Goal: Transaction & Acquisition: Purchase product/service

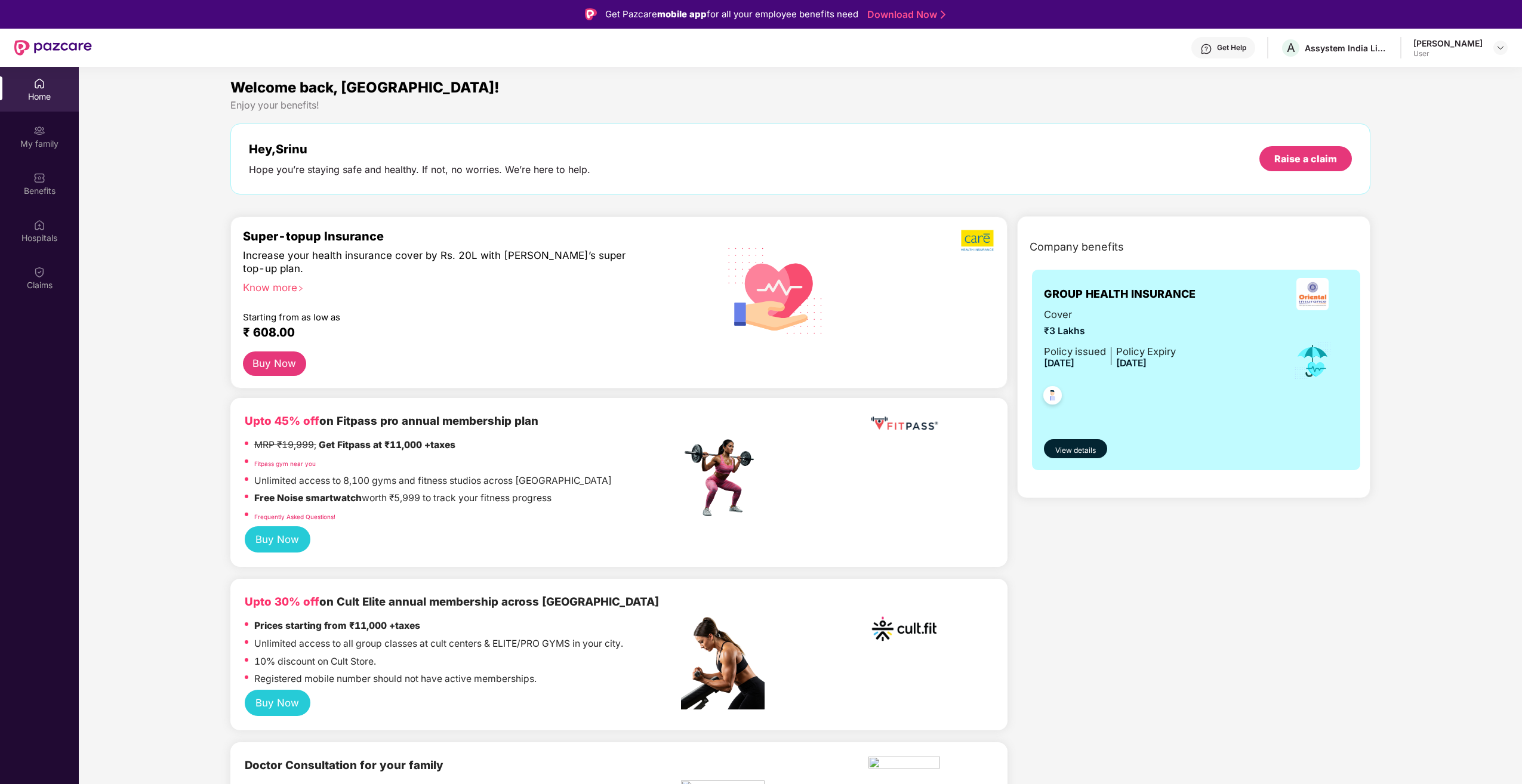
click at [283, 707] on button "Buy Now" at bounding box center [277, 702] width 66 height 27
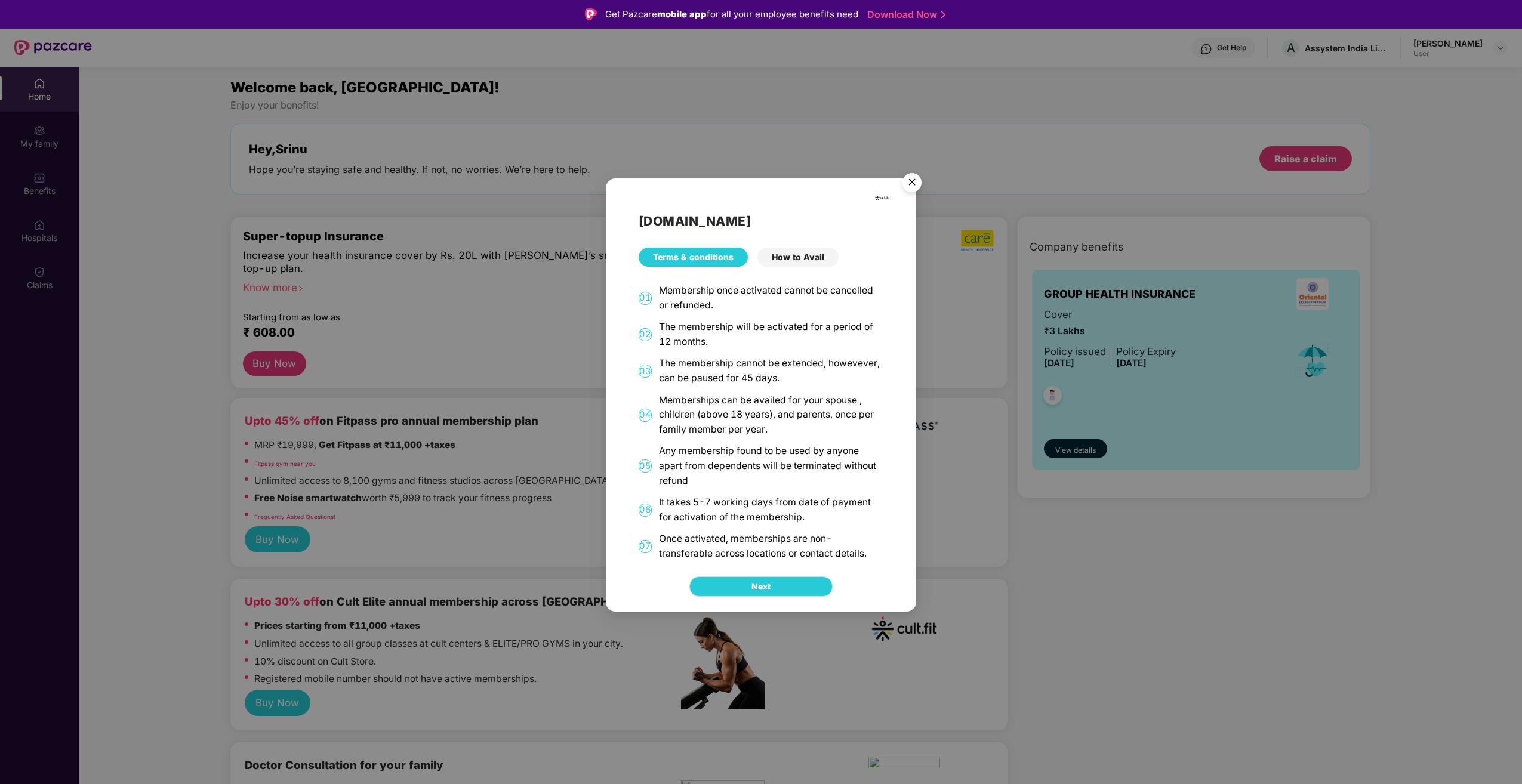
click at [468, 521] on div "[DOMAIN_NAME] Terms & conditions How to Avail 01 Membership once activated cann…" at bounding box center [761, 392] width 1522 height 784
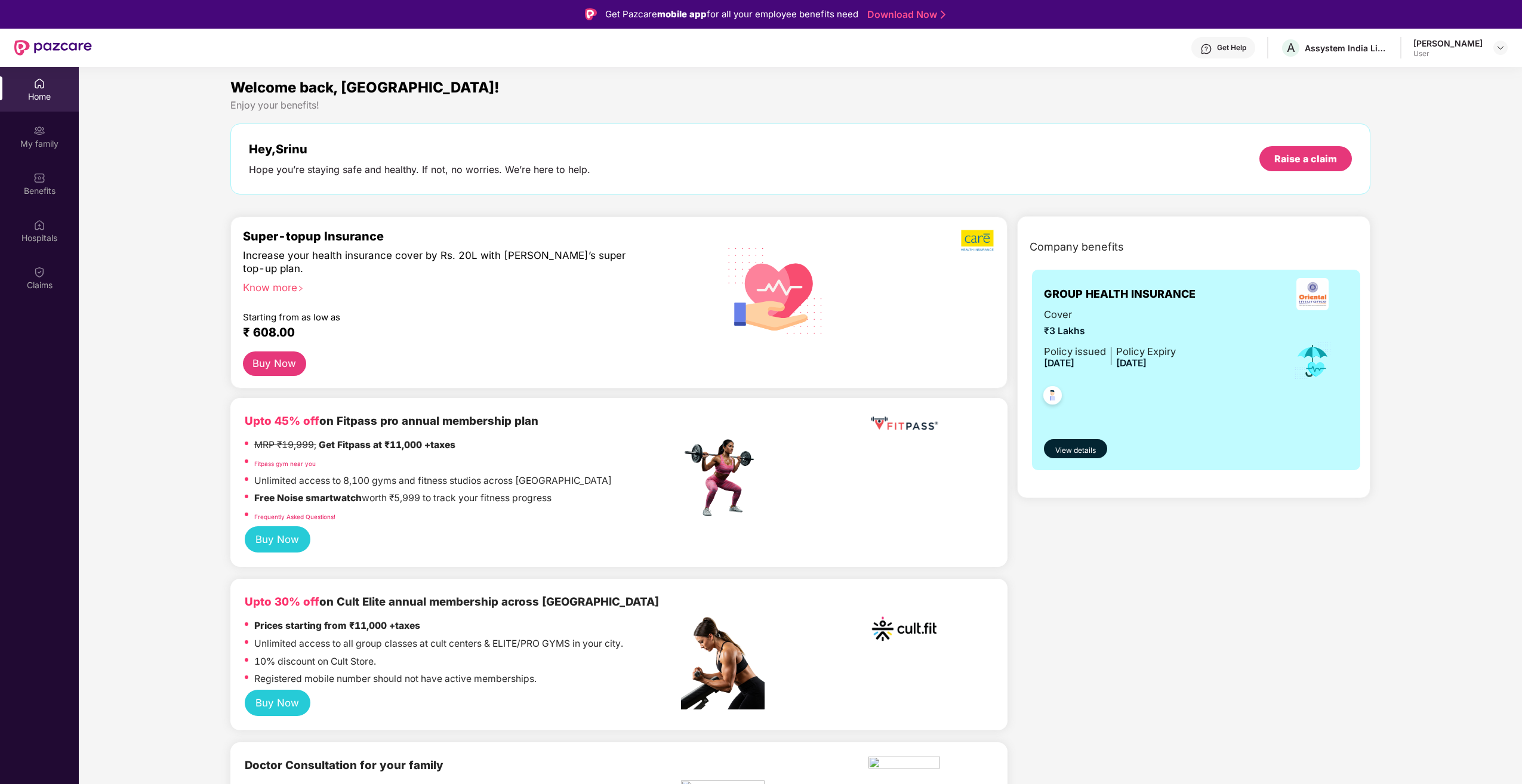
click at [283, 536] on button "Buy Now" at bounding box center [277, 539] width 66 height 27
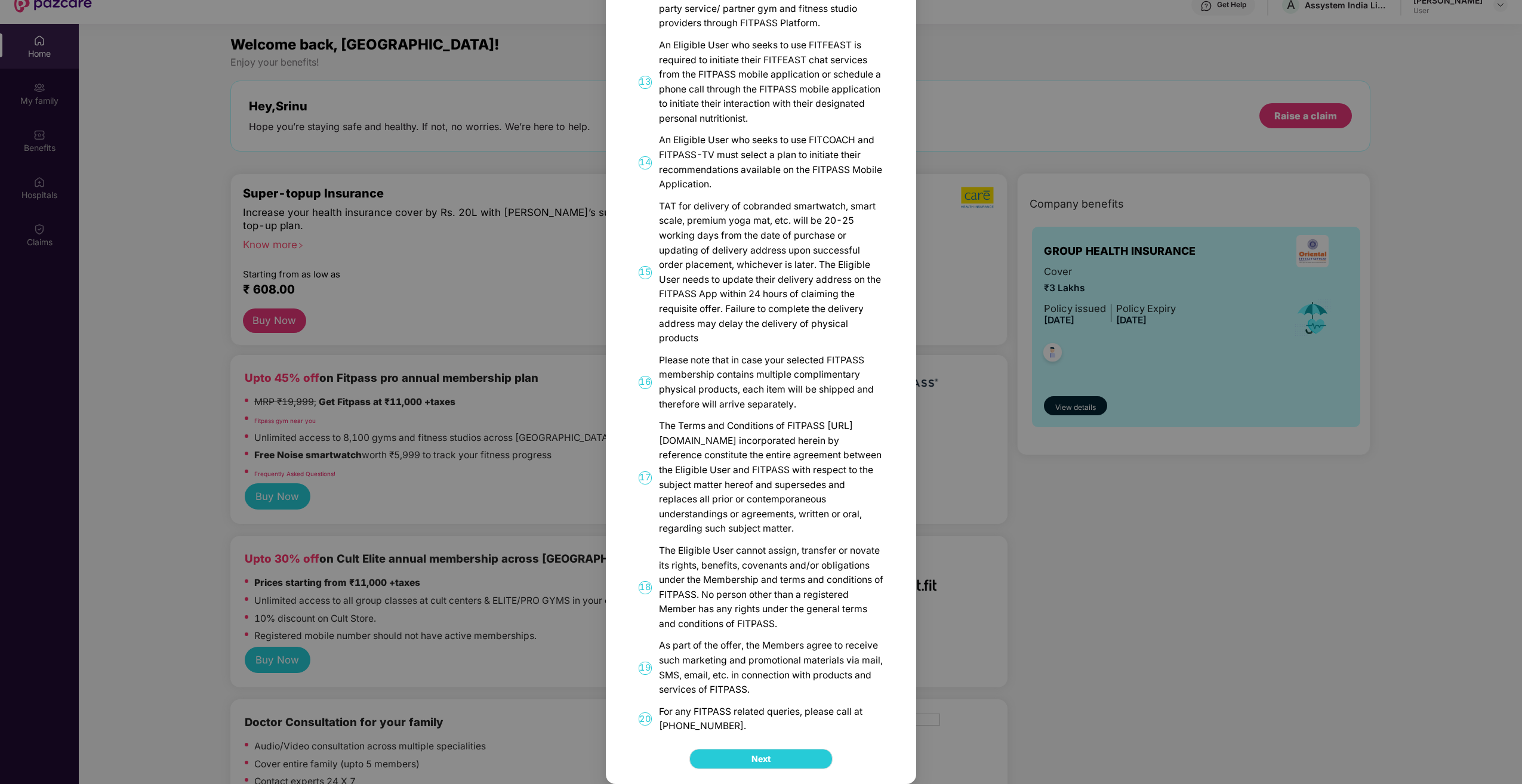
scroll to position [67, 0]
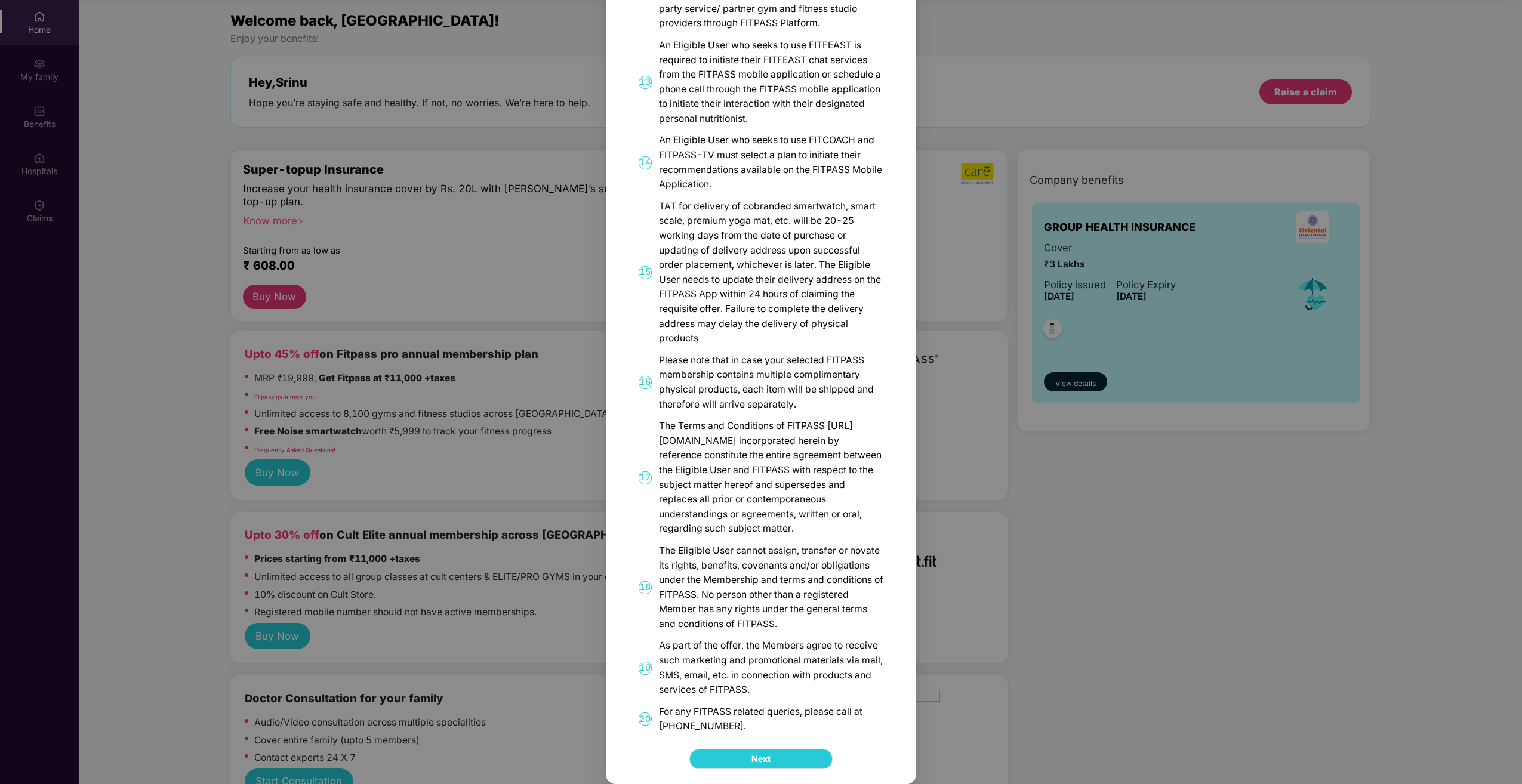
click at [1112, 580] on div "FITPASS Details and T&C How to Avail 01 FITPASS: One membership to India’s larg…" at bounding box center [761, 392] width 1522 height 784
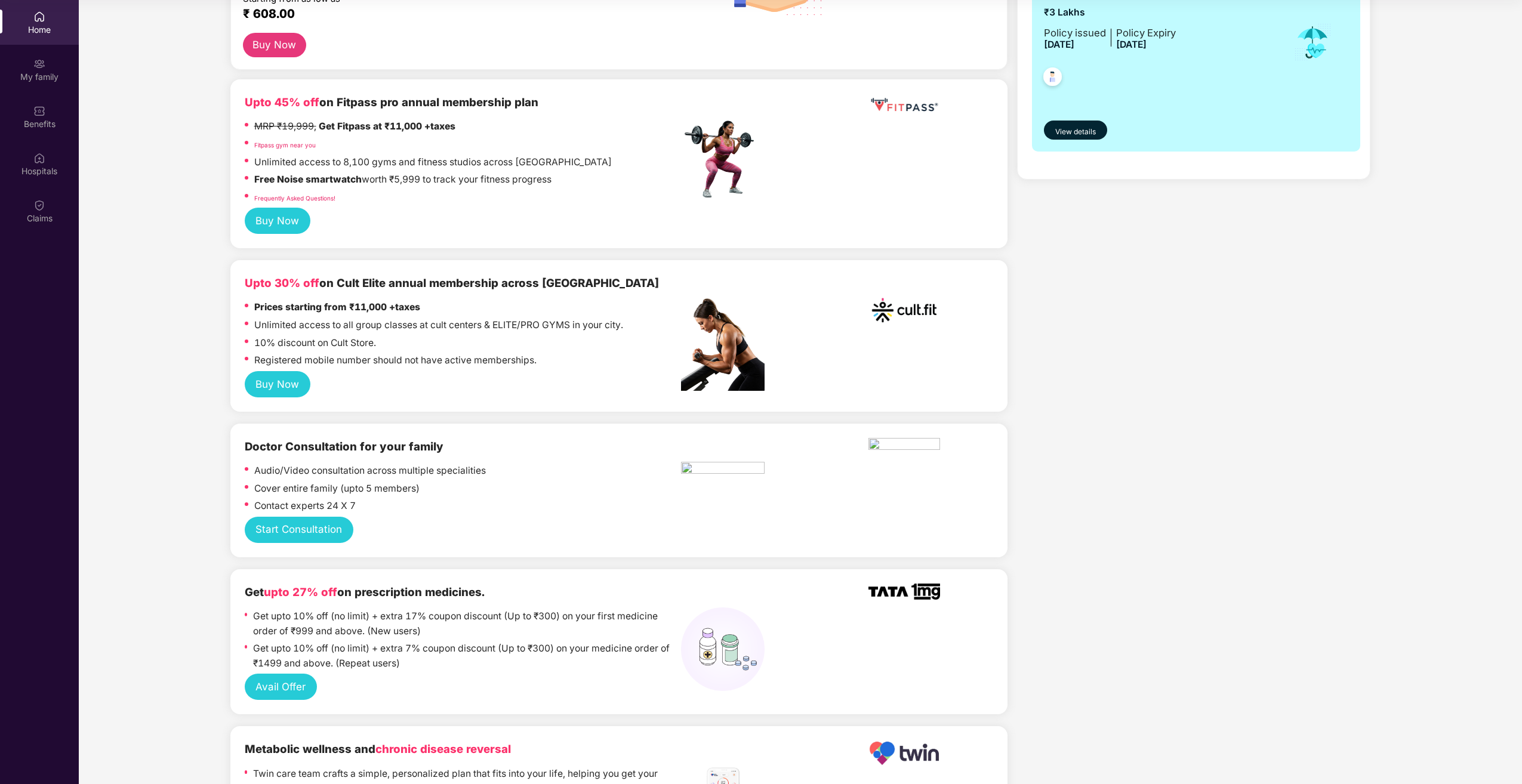
scroll to position [0, 0]
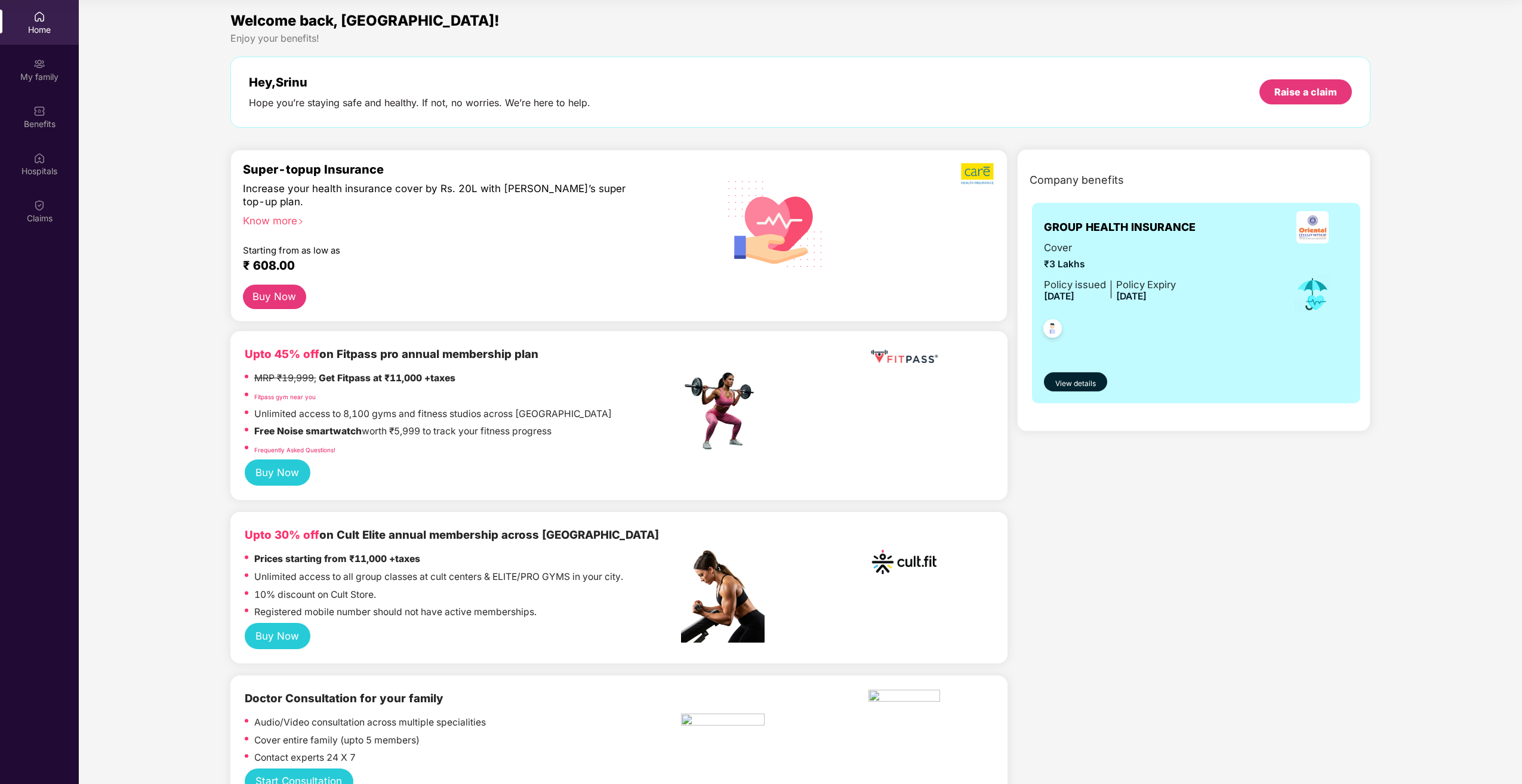
click at [282, 634] on button "Buy Now" at bounding box center [277, 636] width 66 height 27
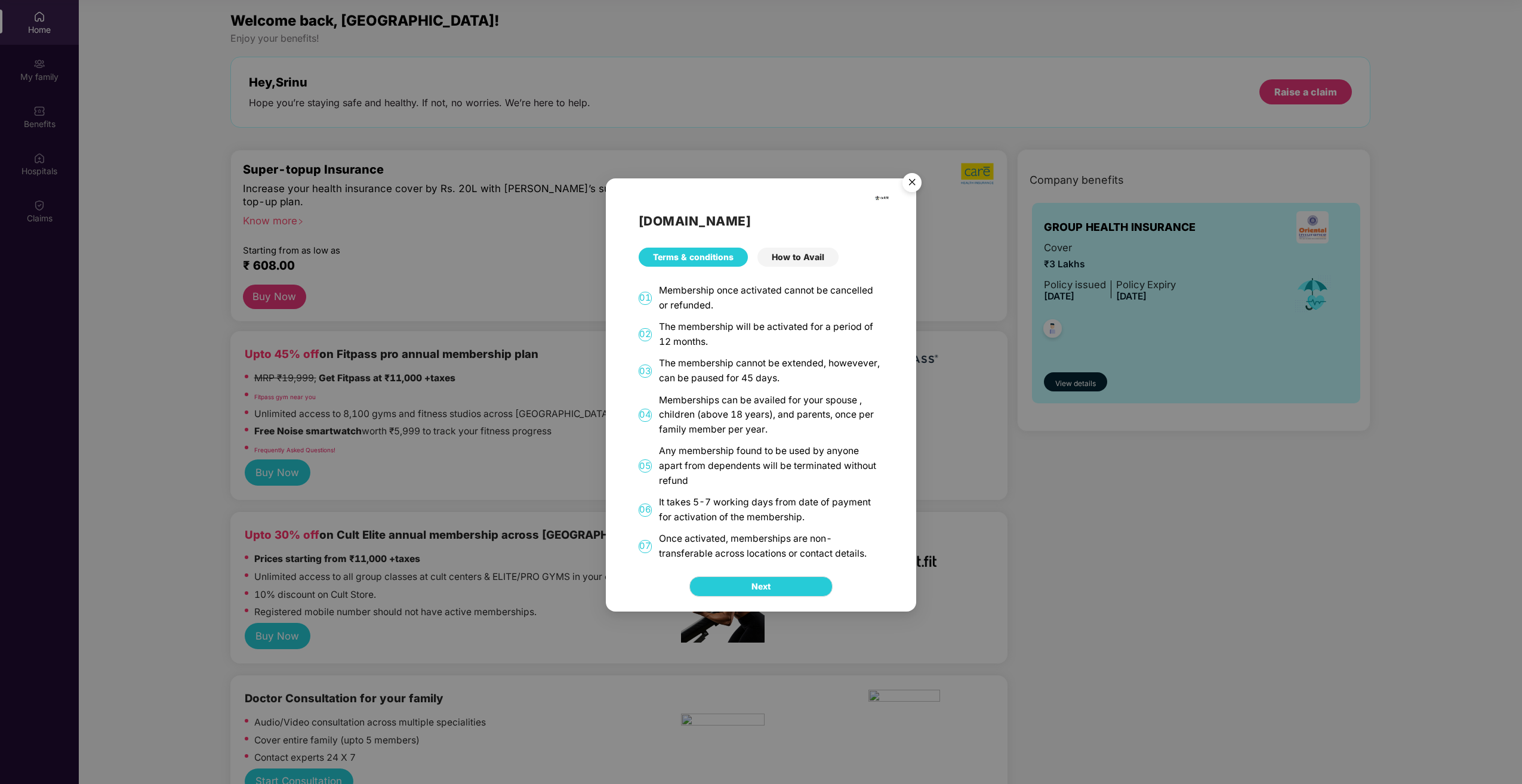
click at [532, 467] on div "[DOMAIN_NAME] Terms & conditions How to Avail 01 Membership once activated cann…" at bounding box center [761, 392] width 1522 height 784
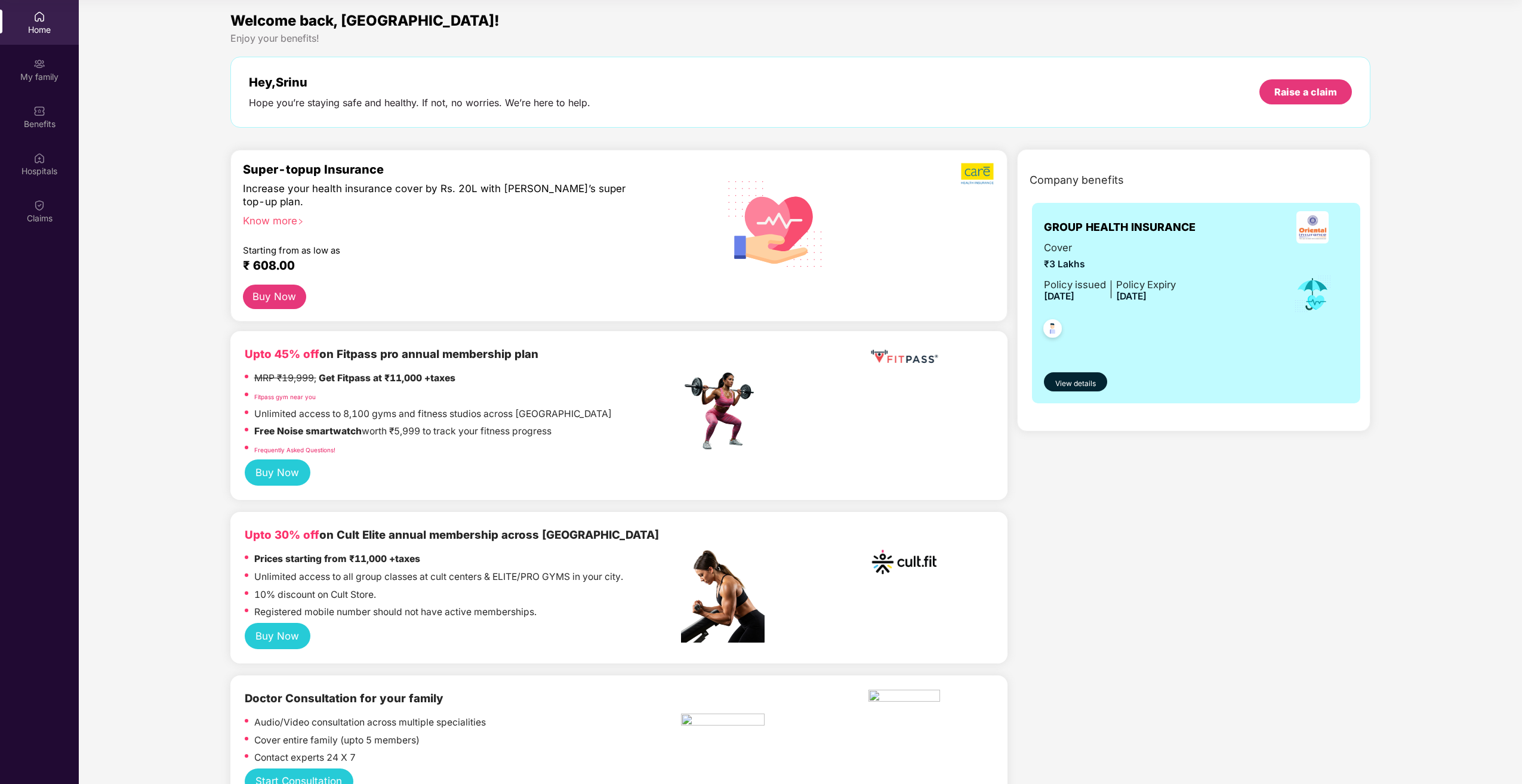
click at [282, 476] on button "Buy Now" at bounding box center [277, 472] width 66 height 27
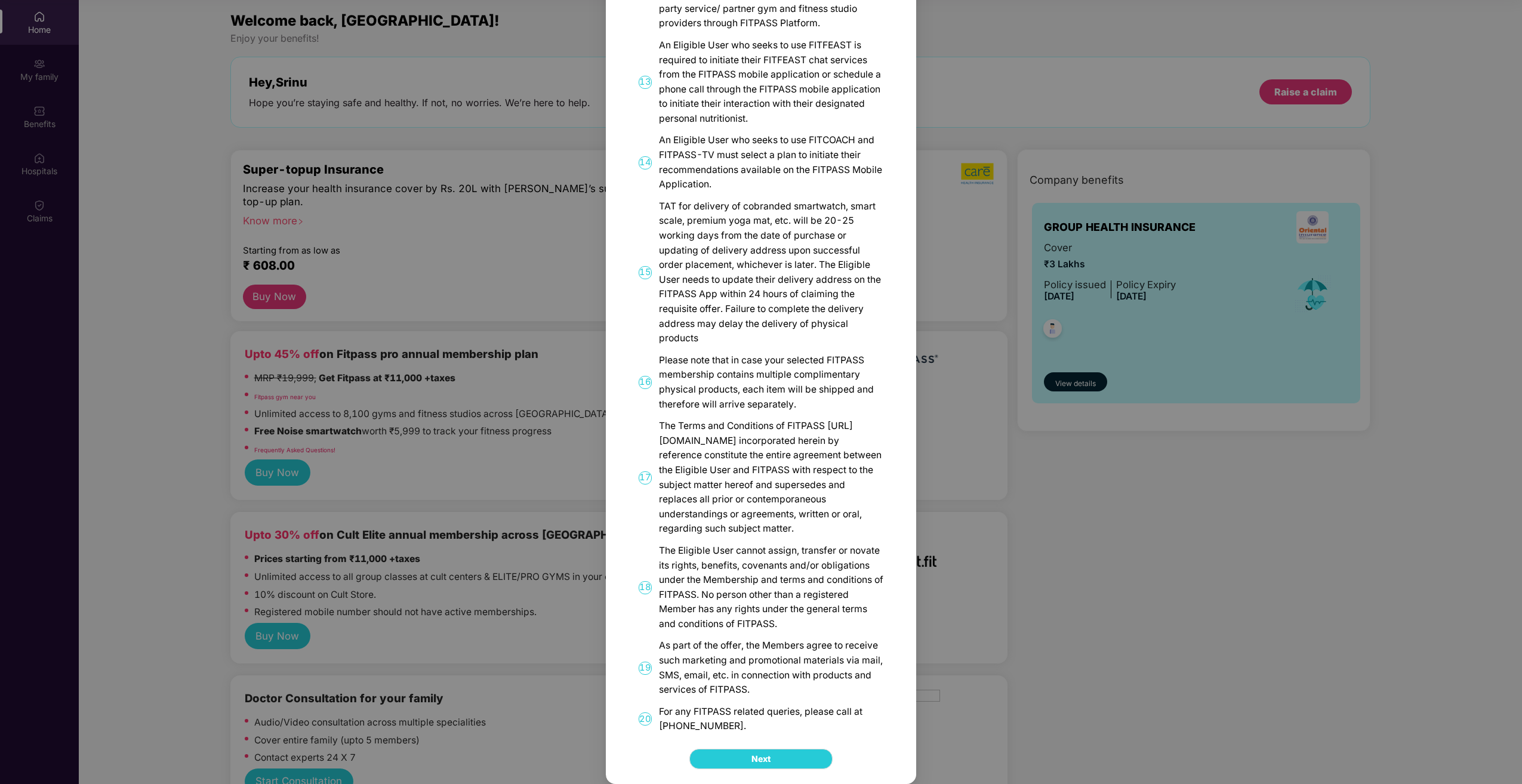
scroll to position [833, 0]
click at [479, 623] on div "FITPASS Details and T&C How to Avail 01 FITPASS: One membership to India’s larg…" at bounding box center [761, 392] width 1522 height 784
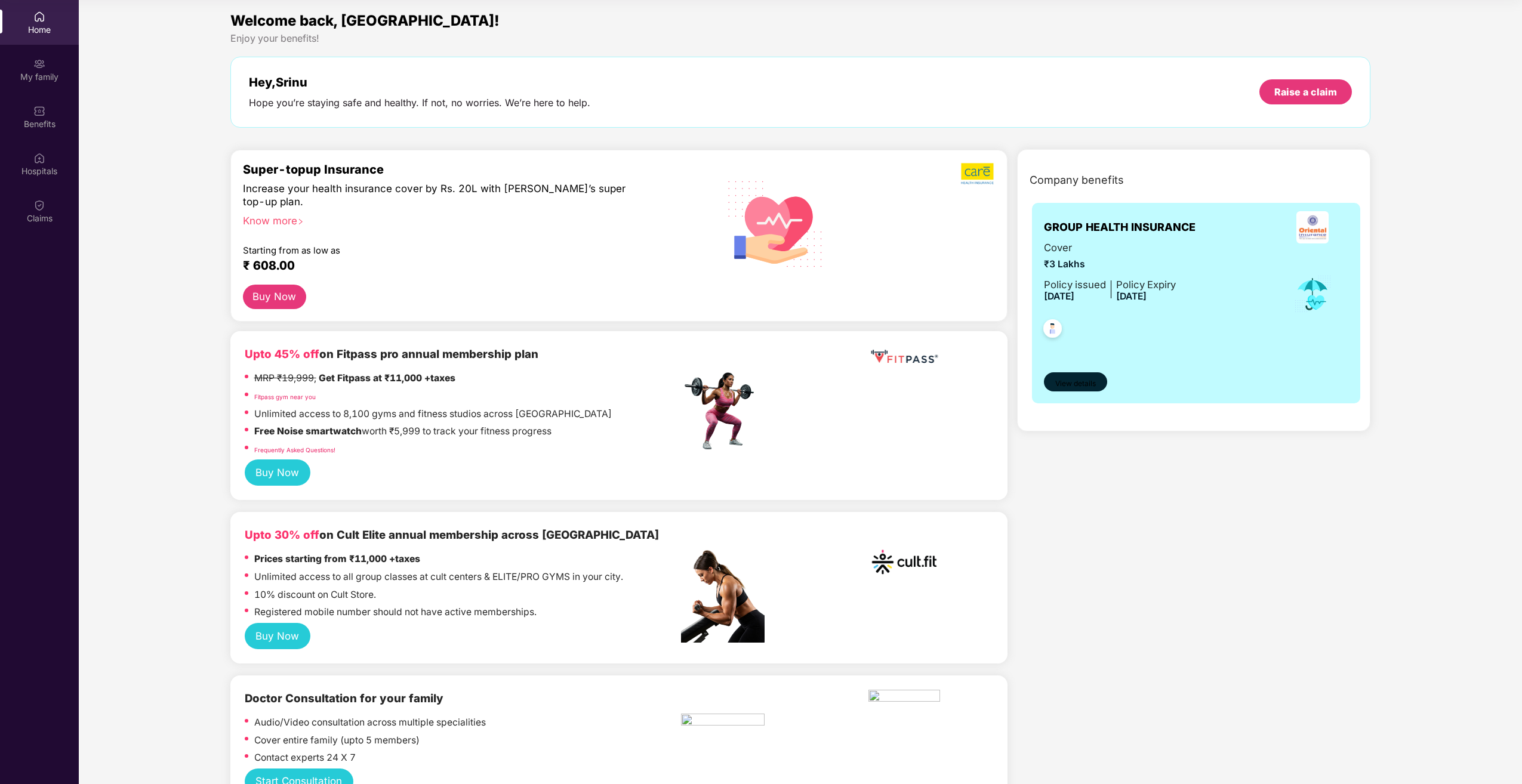
click at [1080, 380] on span "View details" at bounding box center [1075, 384] width 40 height 11
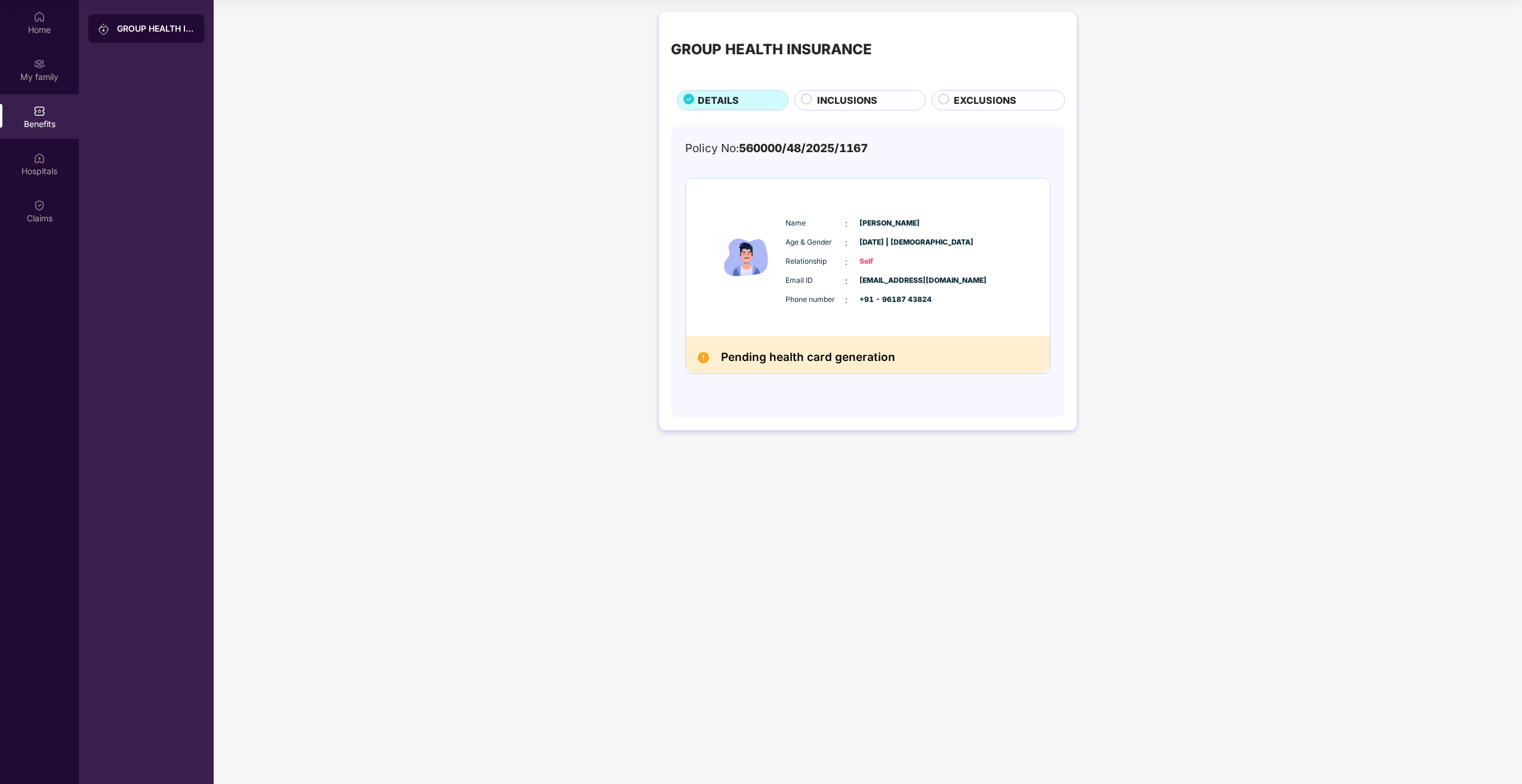
click at [828, 94] on span "INCLUSIONS" at bounding box center [847, 100] width 60 height 15
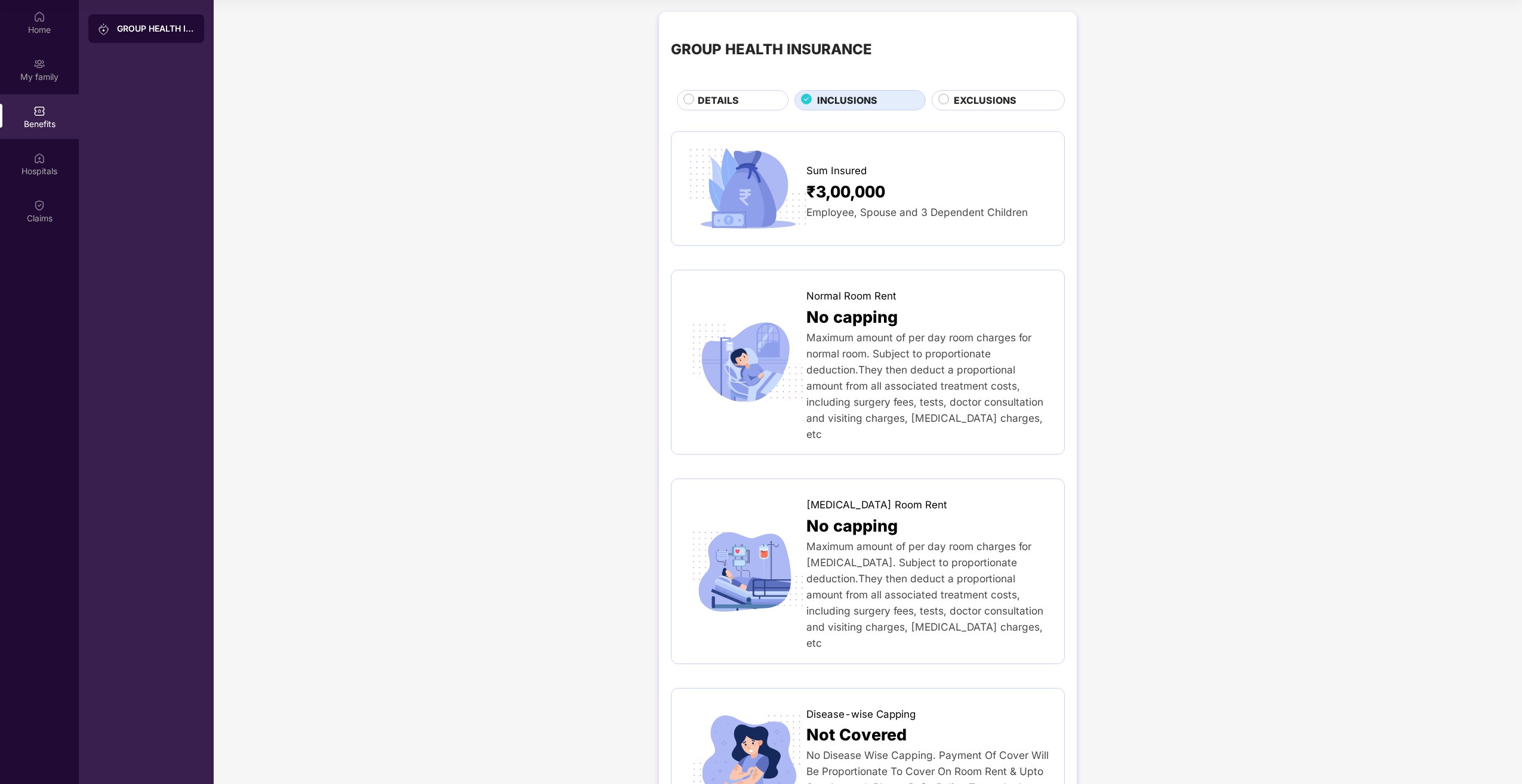
click at [818, 96] on span "INCLUSIONS" at bounding box center [847, 100] width 60 height 15
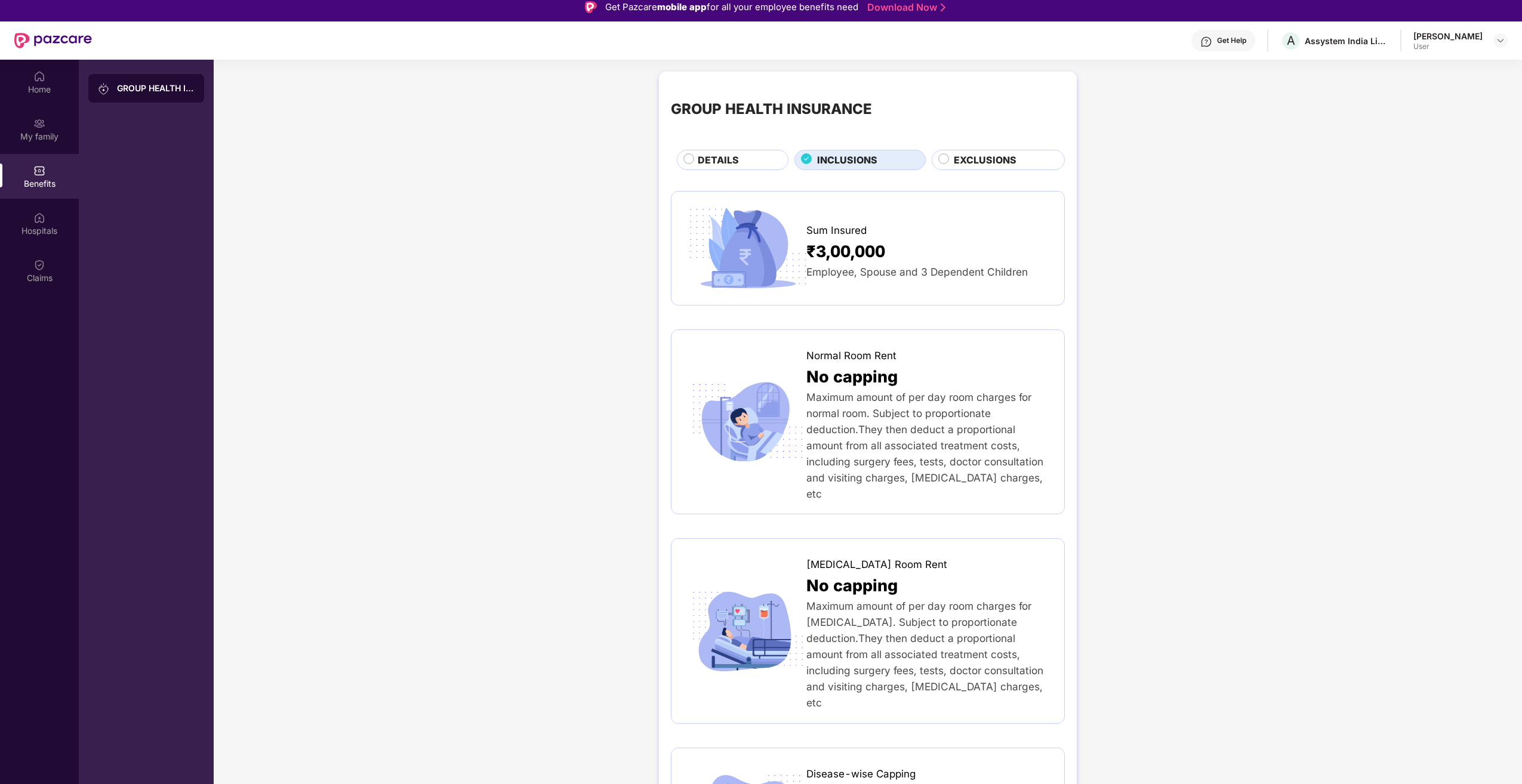
scroll to position [0, 0]
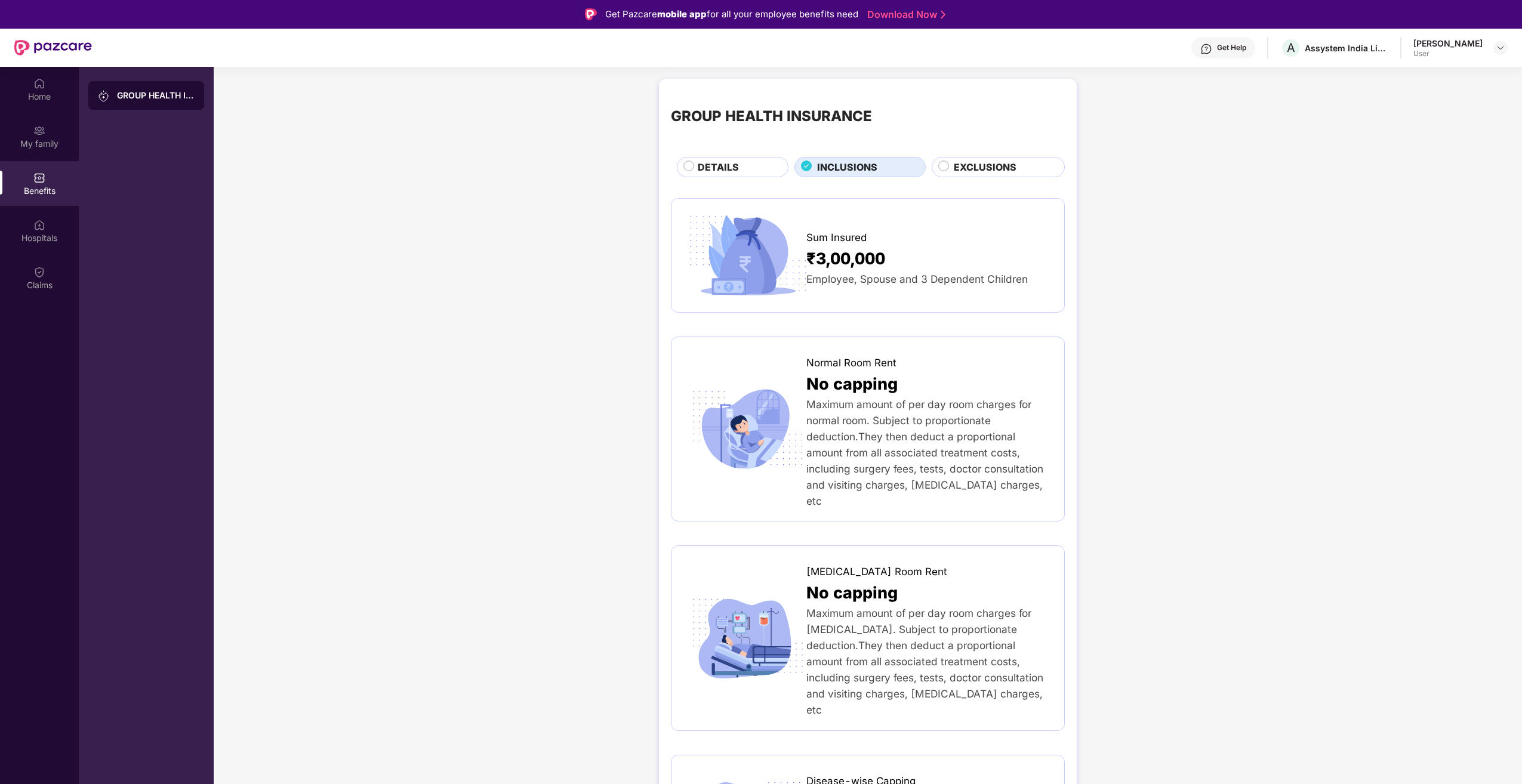
click at [987, 161] on span "EXCLUSIONS" at bounding box center [985, 167] width 63 height 15
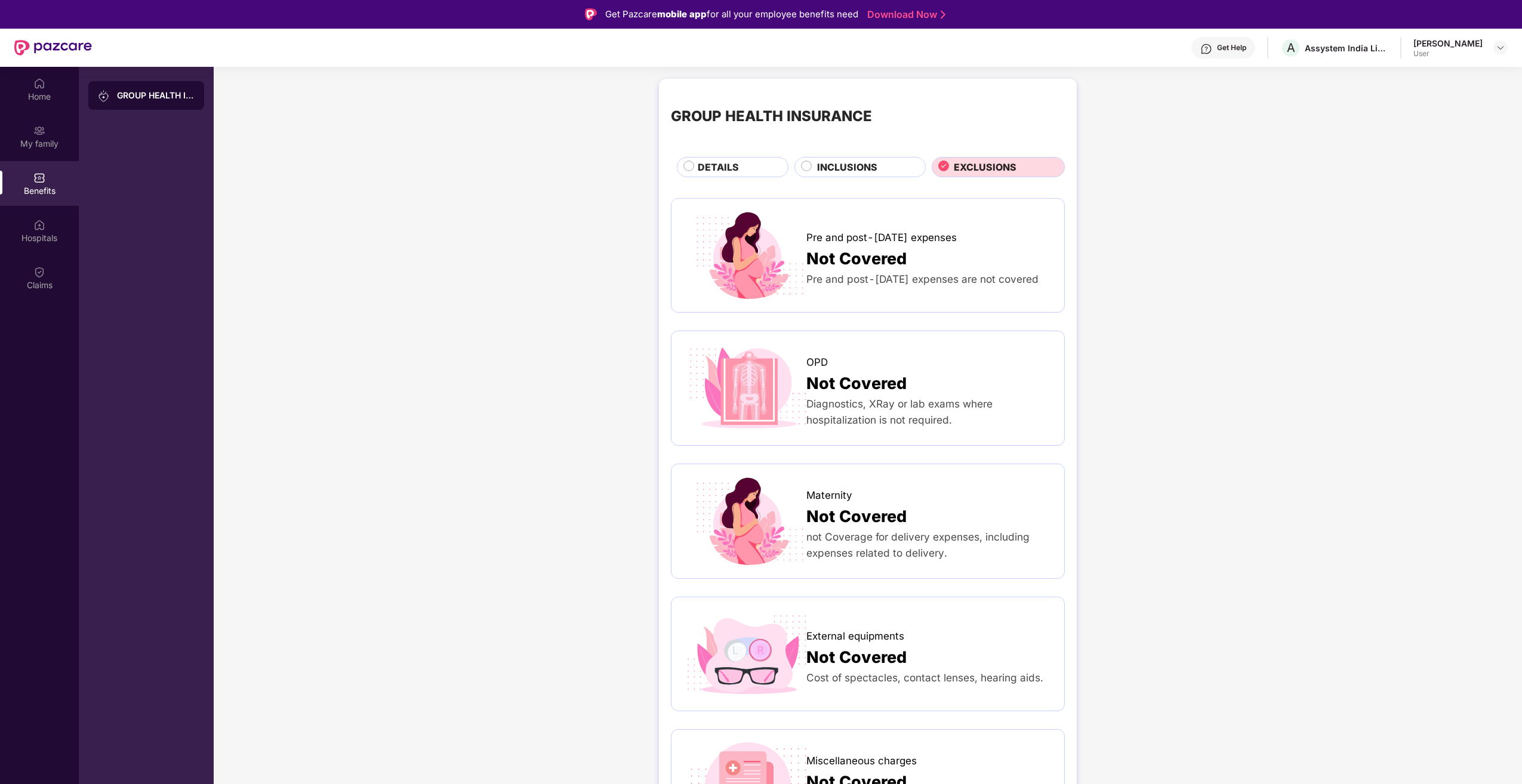
click at [856, 162] on span "INCLUSIONS" at bounding box center [847, 167] width 60 height 15
